Goal: Task Accomplishment & Management: Manage account settings

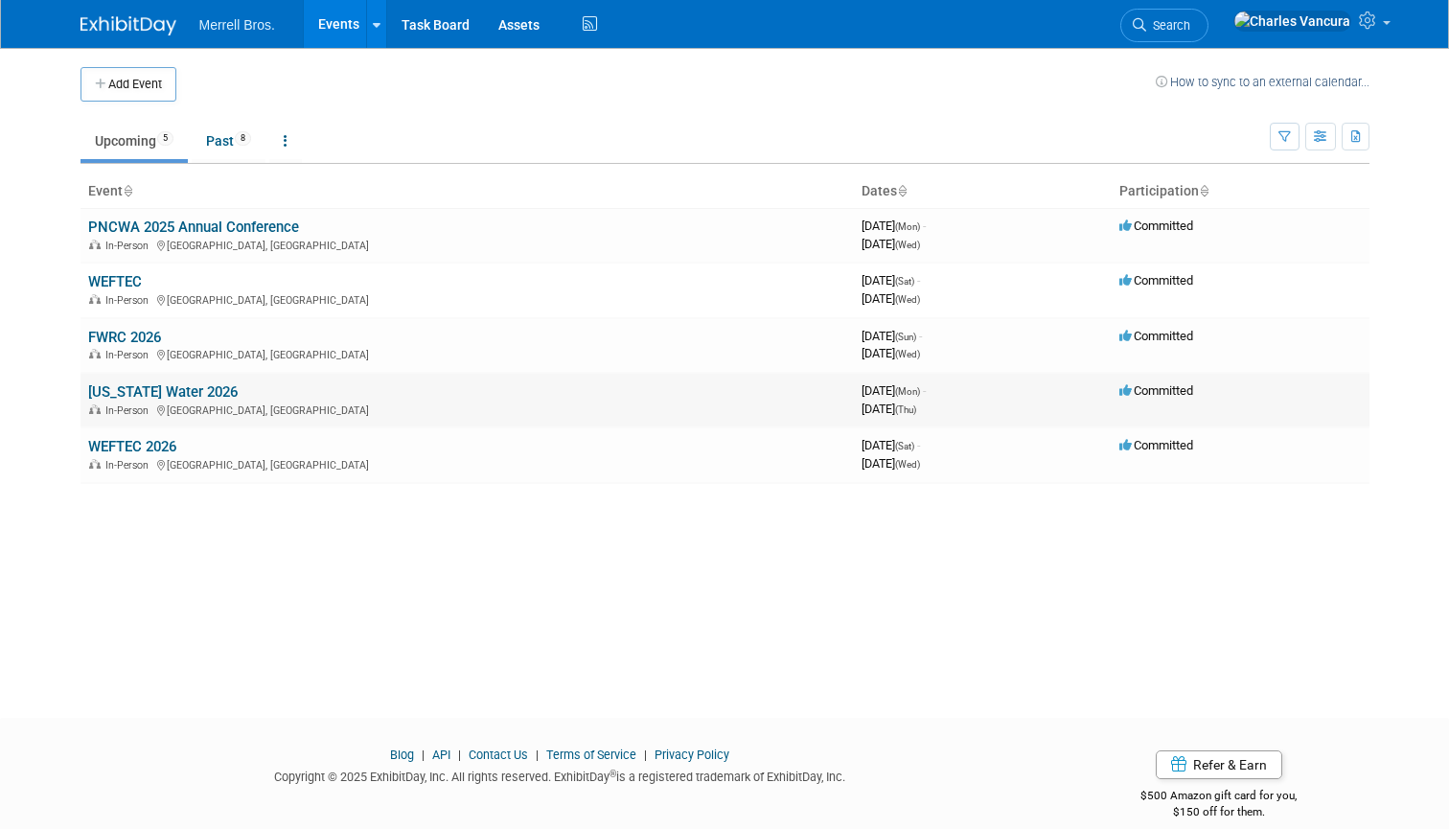
click at [1058, 385] on icon at bounding box center [1126, 390] width 14 height 12
click at [1058, 384] on span "Committed" at bounding box center [1156, 390] width 74 height 14
click at [210, 221] on link "PNCWA 2025 Annual Conference" at bounding box center [193, 227] width 211 height 17
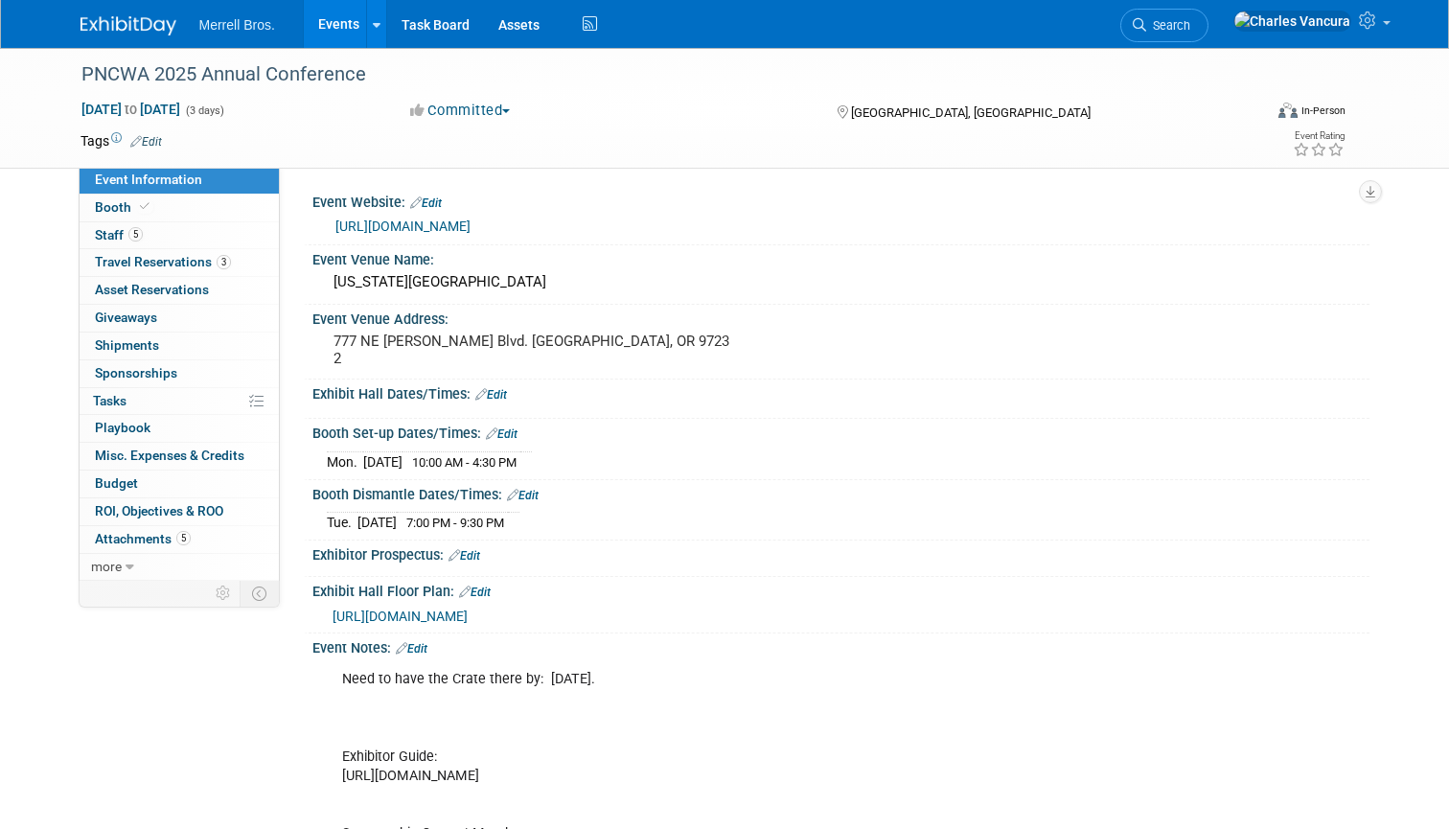
click at [146, 142] on link "Edit" at bounding box center [146, 141] width 32 height 13
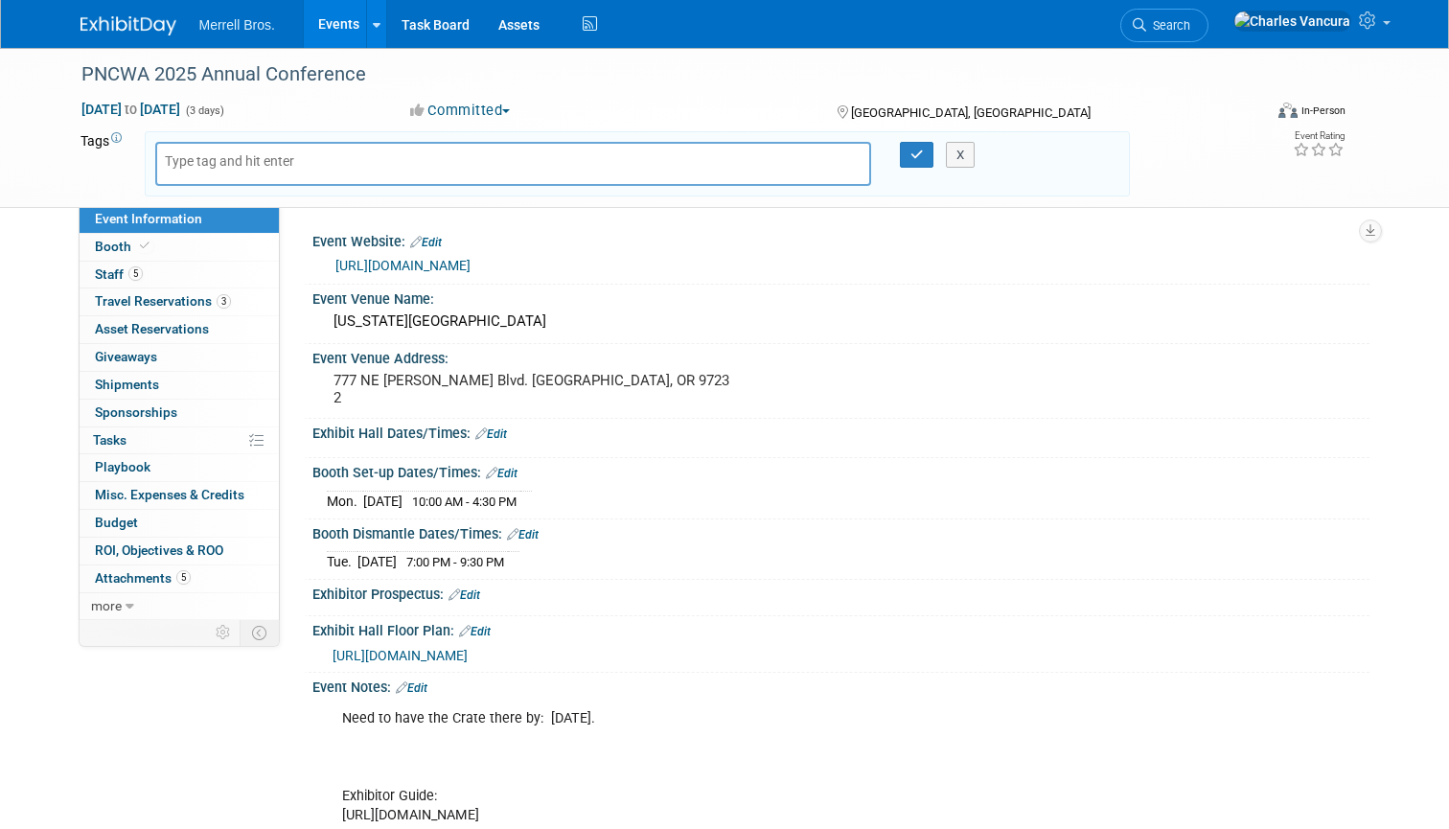
click at [504, 103] on button "Committed" at bounding box center [460, 111] width 114 height 20
click at [478, 191] on link "Not Going" at bounding box center [479, 195] width 151 height 27
click at [969, 158] on button "X" at bounding box center [961, 155] width 30 height 27
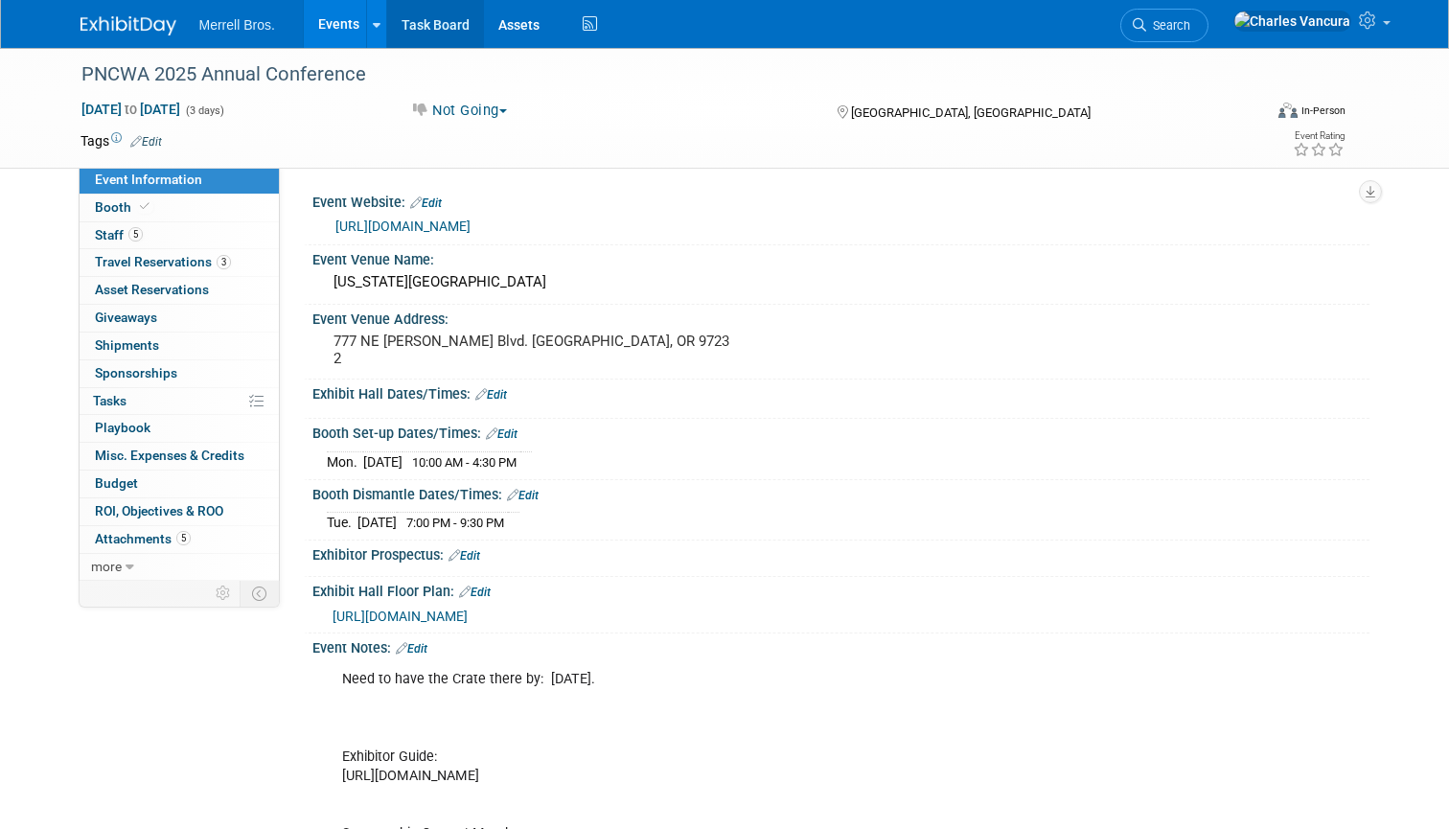
click at [432, 30] on link "Task Board" at bounding box center [435, 24] width 97 height 48
